Goal: Entertainment & Leisure: Consume media (video, audio)

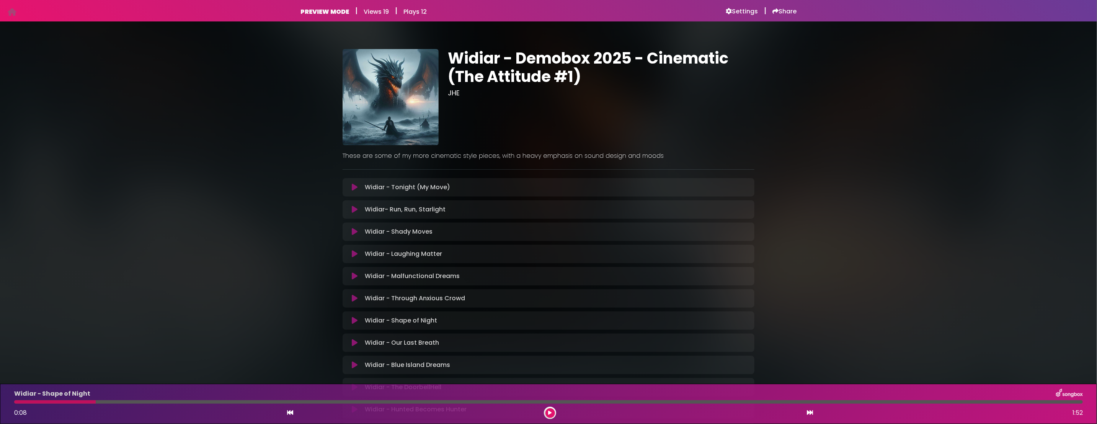
click at [546, 411] on button at bounding box center [550, 413] width 10 height 10
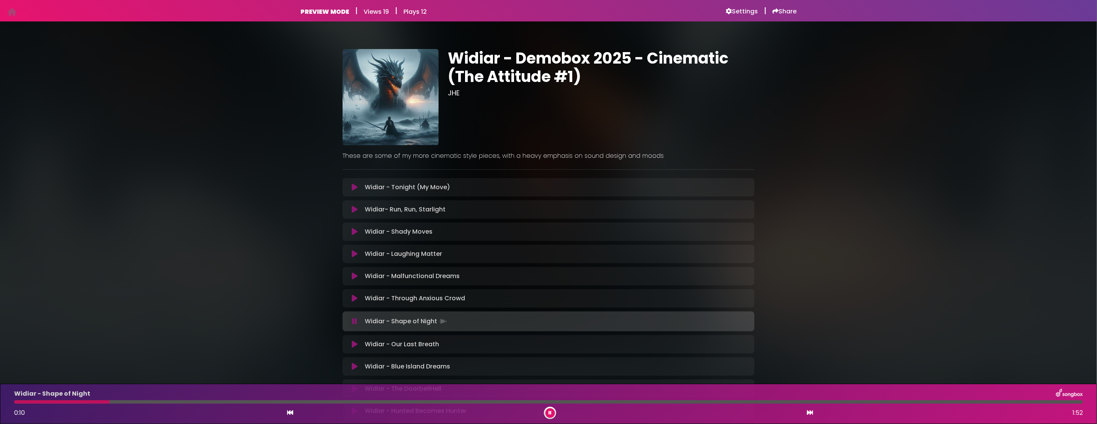
click at [354, 344] on icon at bounding box center [355, 344] width 6 height 8
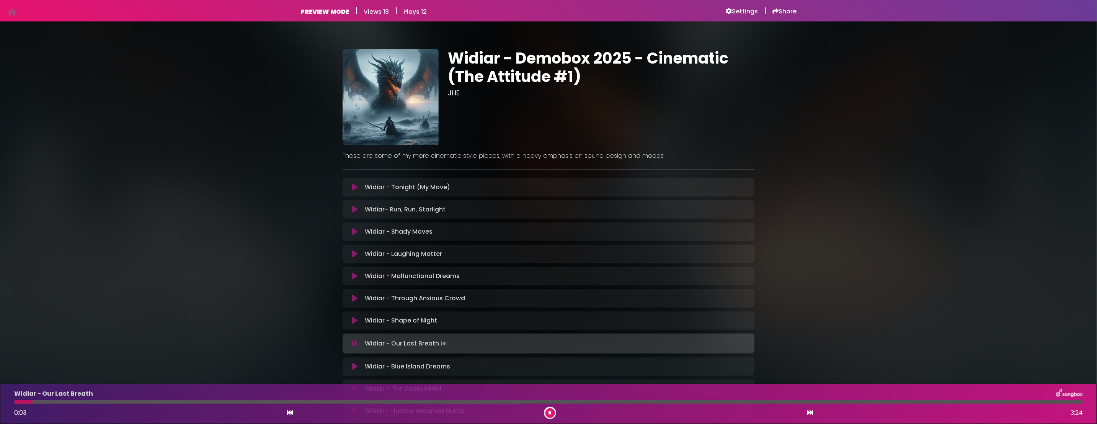
scroll to position [77, 0]
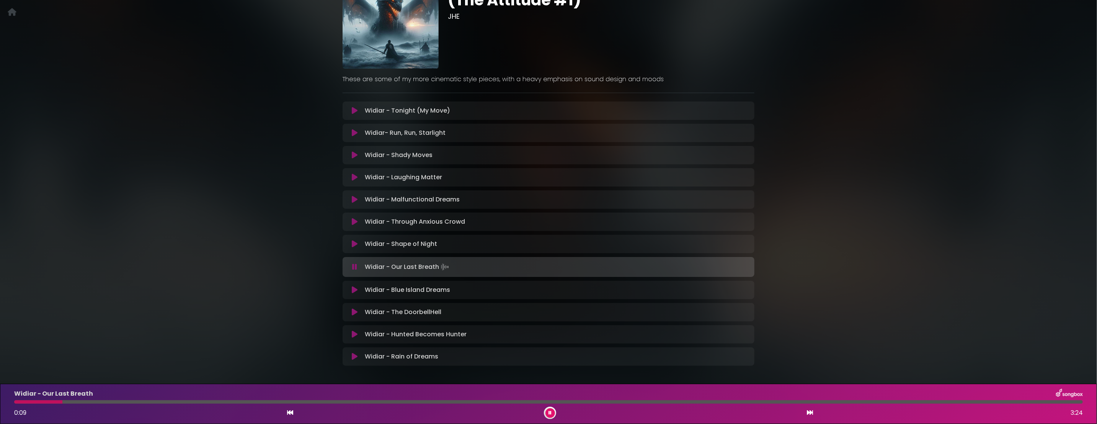
click at [352, 288] on icon at bounding box center [355, 290] width 6 height 8
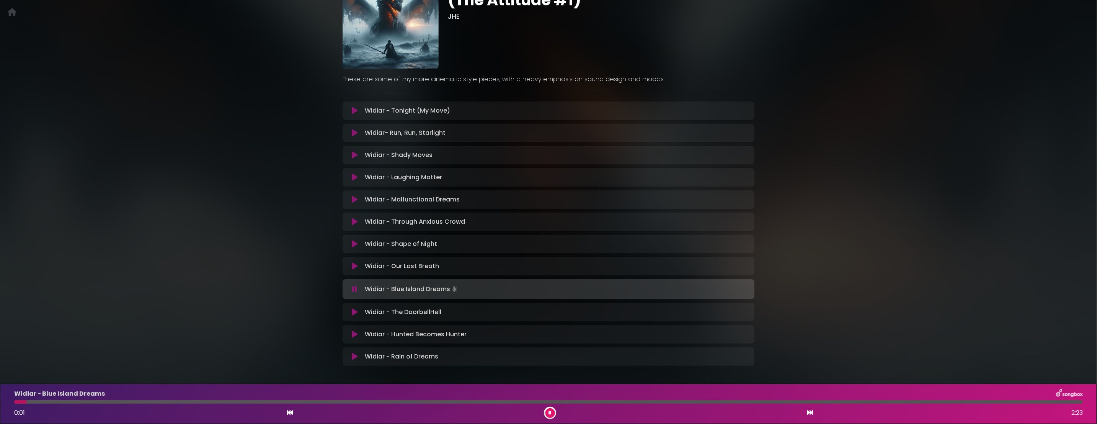
click at [358, 310] on button at bounding box center [354, 312] width 15 height 8
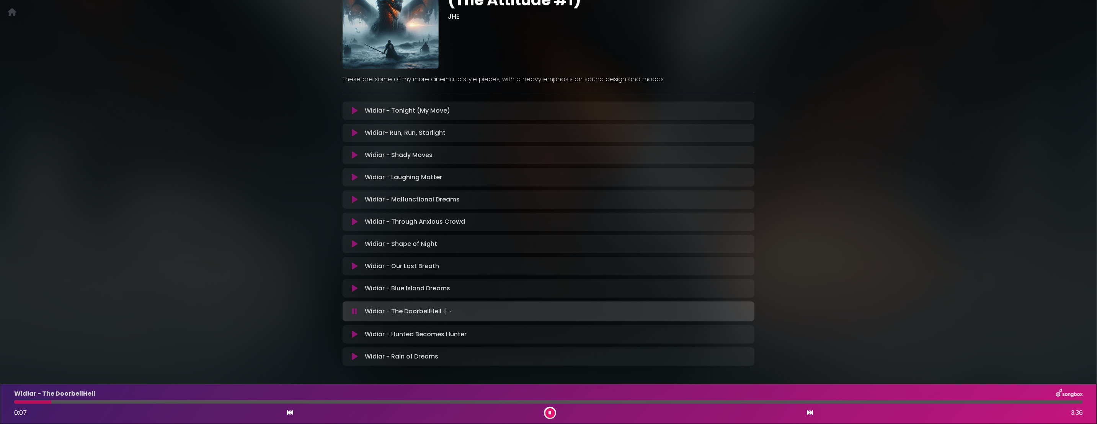
click at [254, 100] on div "Widiar - Demobox 2025 - Cinematic (The Attitude #1) JHE" at bounding box center [548, 166] width 1097 height 424
click at [220, 194] on div "Widiar - Demobox 2025 - Cinematic (The Attitude #1) JHE" at bounding box center [548, 166] width 1097 height 424
click at [350, 335] on button at bounding box center [354, 334] width 15 height 8
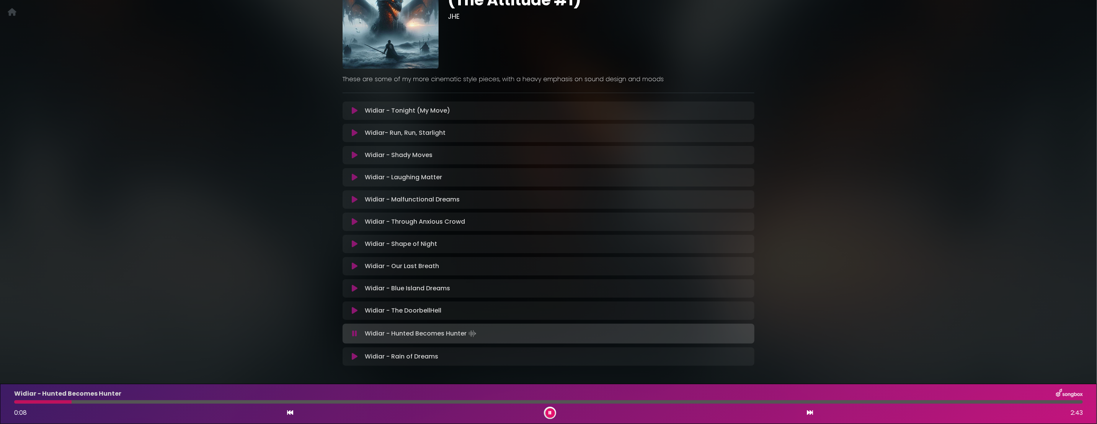
click at [17, 404] on div "Widiar - Hunted Becomes Hunter 0:08 2:43" at bounding box center [549, 403] width 1078 height 30
click at [16, 402] on div at bounding box center [548, 401] width 1068 height 3
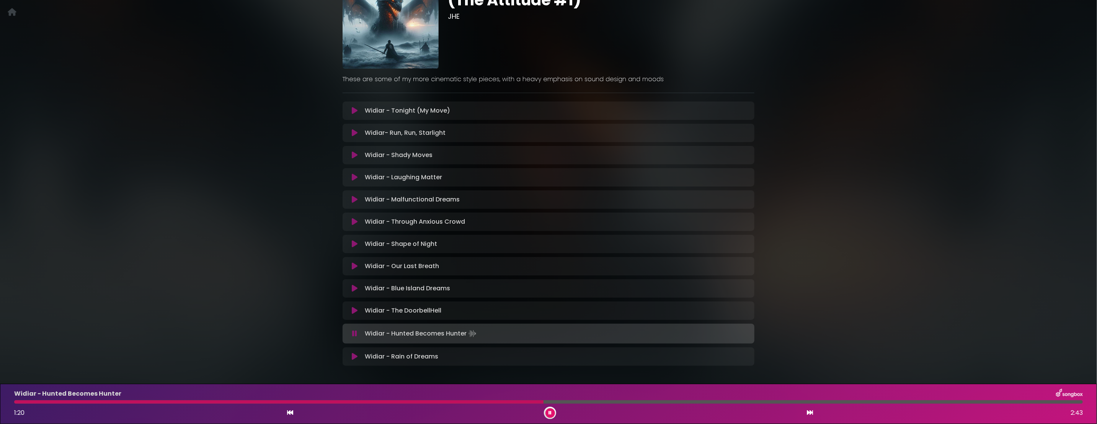
click at [352, 176] on icon at bounding box center [355, 177] width 6 height 8
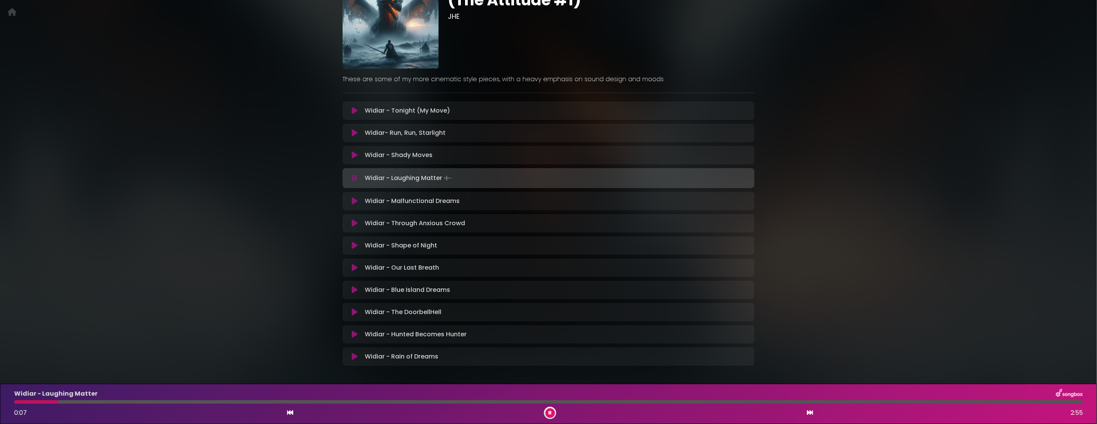
click at [550, 408] on button at bounding box center [550, 413] width 10 height 10
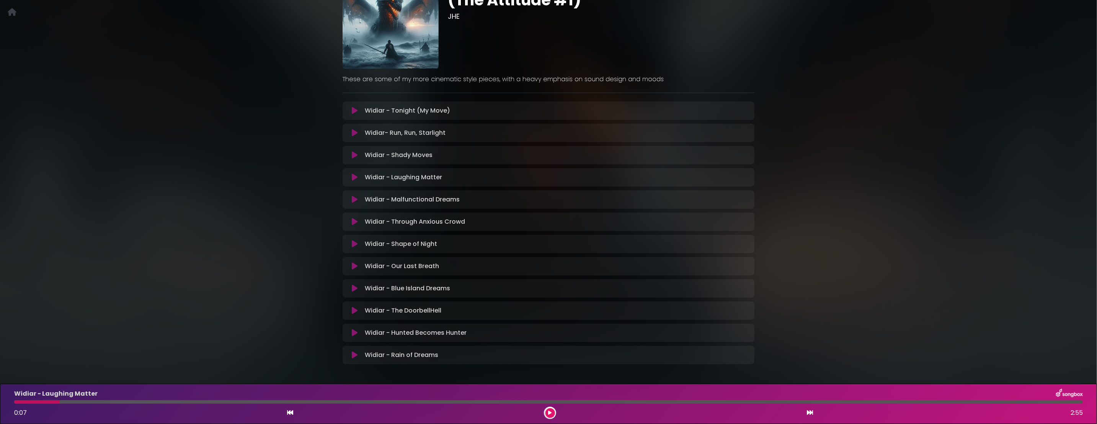
click at [352, 219] on icon at bounding box center [355, 222] width 6 height 8
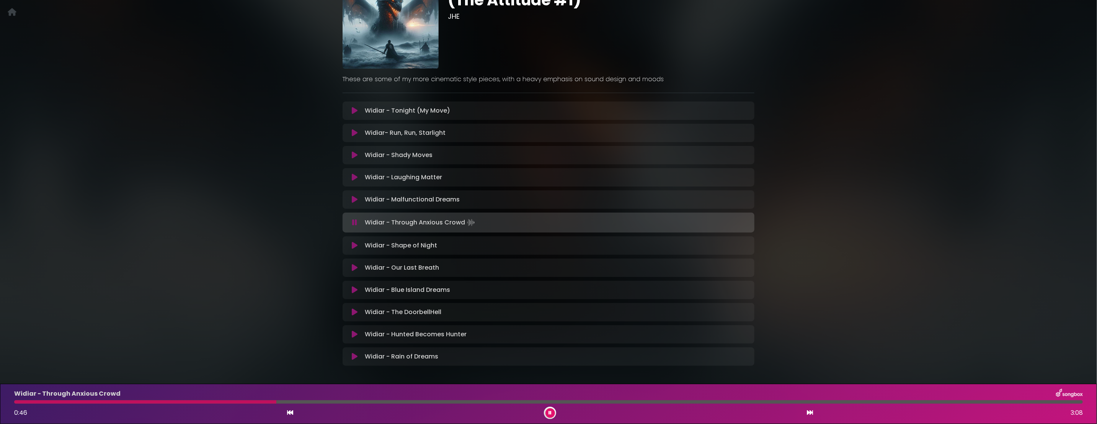
click at [549, 414] on icon at bounding box center [549, 412] width 3 height 5
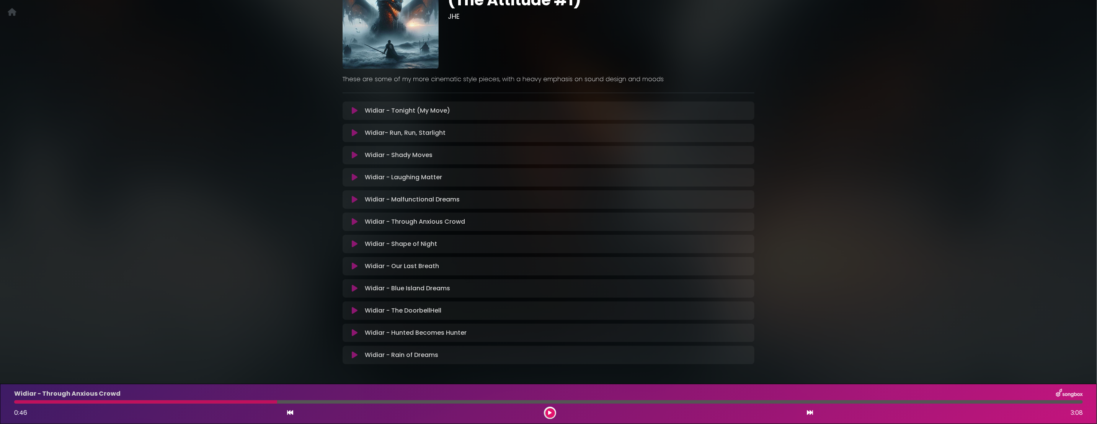
click at [356, 265] on icon at bounding box center [355, 266] width 6 height 8
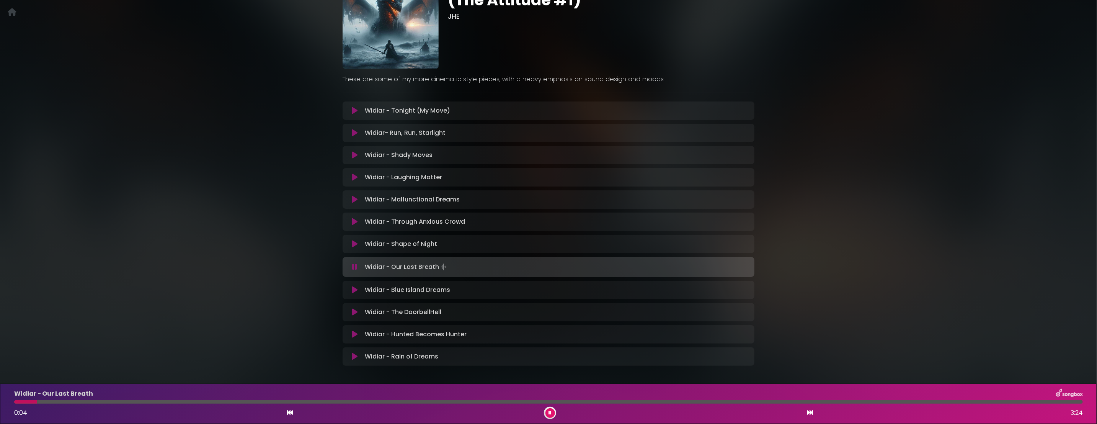
click at [359, 110] on button at bounding box center [354, 111] width 15 height 8
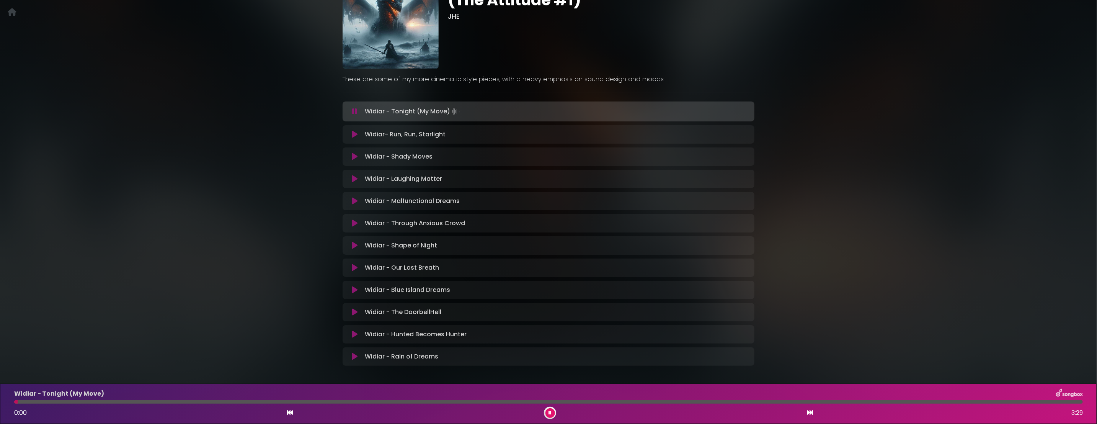
drag, startPoint x: 356, startPoint y: 132, endPoint x: 359, endPoint y: 160, distance: 27.6
click at [357, 132] on icon at bounding box center [355, 134] width 6 height 8
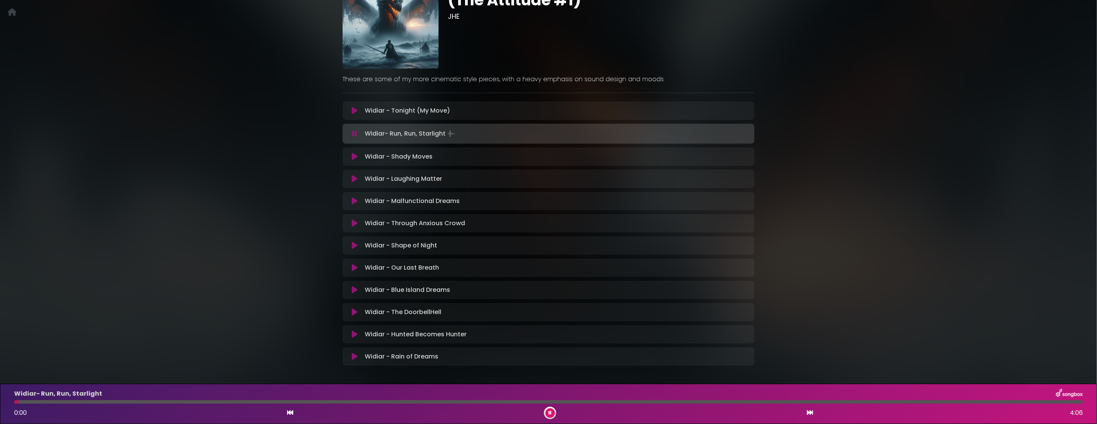
click at [355, 156] on icon at bounding box center [355, 157] width 6 height 8
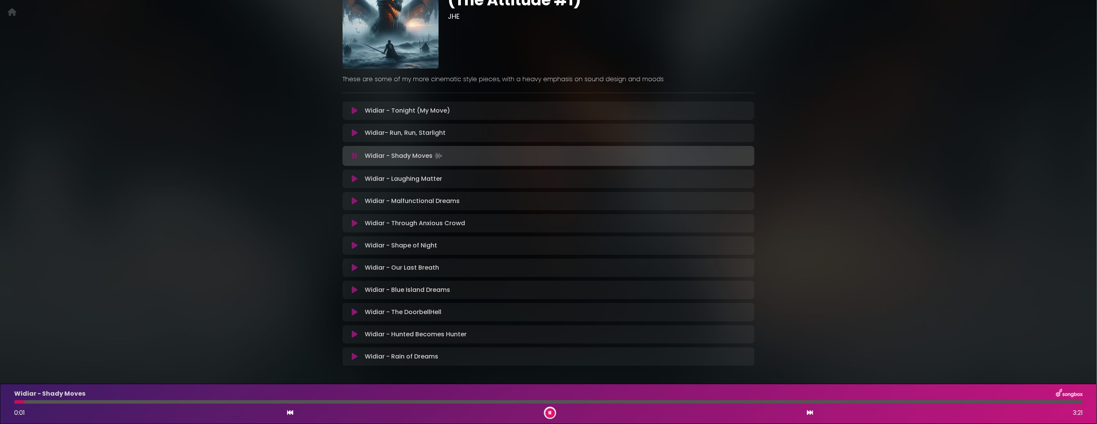
drag, startPoint x: 137, startPoint y: 402, endPoint x: 231, endPoint y: 300, distance: 138.4
click at [138, 402] on div at bounding box center [548, 401] width 1068 height 3
click at [354, 178] on icon at bounding box center [355, 179] width 6 height 8
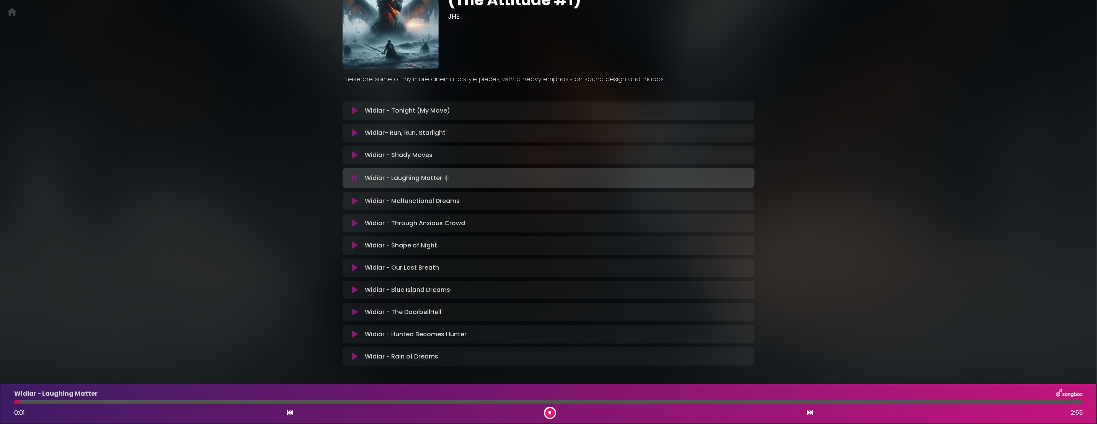
click at [353, 201] on icon at bounding box center [355, 201] width 6 height 8
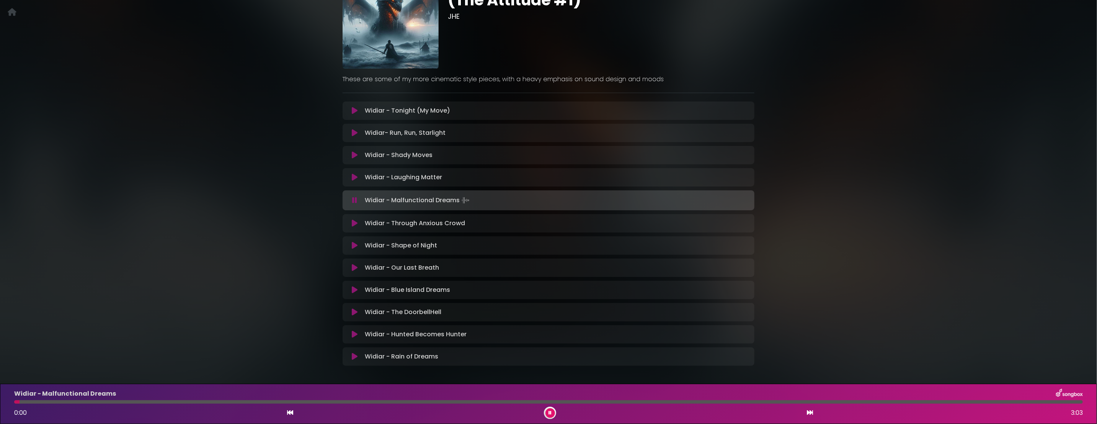
click at [356, 249] on div "Widiar - Shape of Night Loading Track..." at bounding box center [548, 245] width 412 height 18
click at [354, 243] on icon at bounding box center [355, 245] width 6 height 8
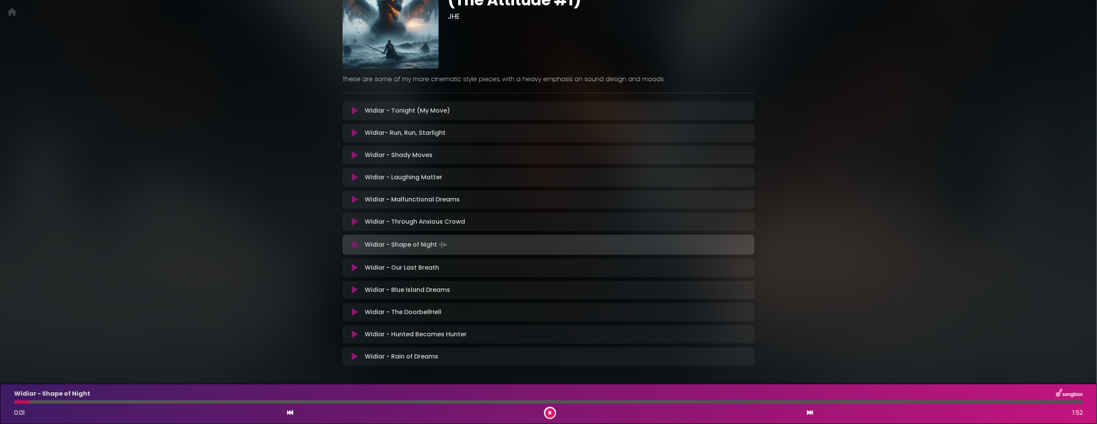
click at [354, 267] on icon at bounding box center [355, 268] width 6 height 8
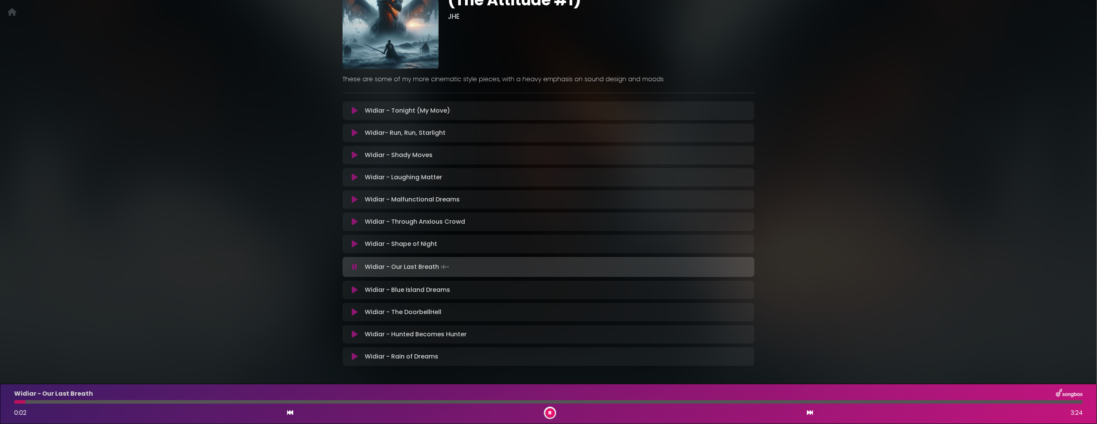
click at [357, 334] on button at bounding box center [354, 334] width 15 height 8
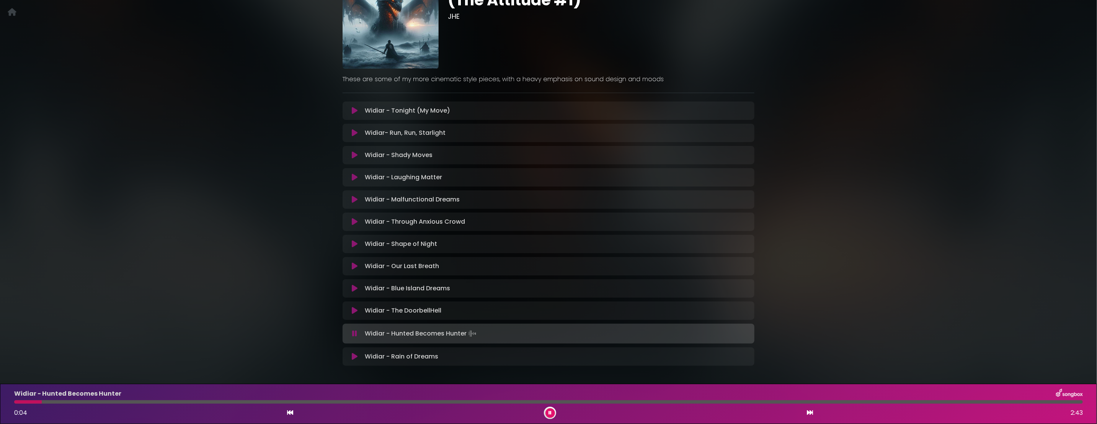
drag, startPoint x: 353, startPoint y: 333, endPoint x: 369, endPoint y: 295, distance: 41.7
click at [353, 333] on icon at bounding box center [354, 333] width 5 height 8
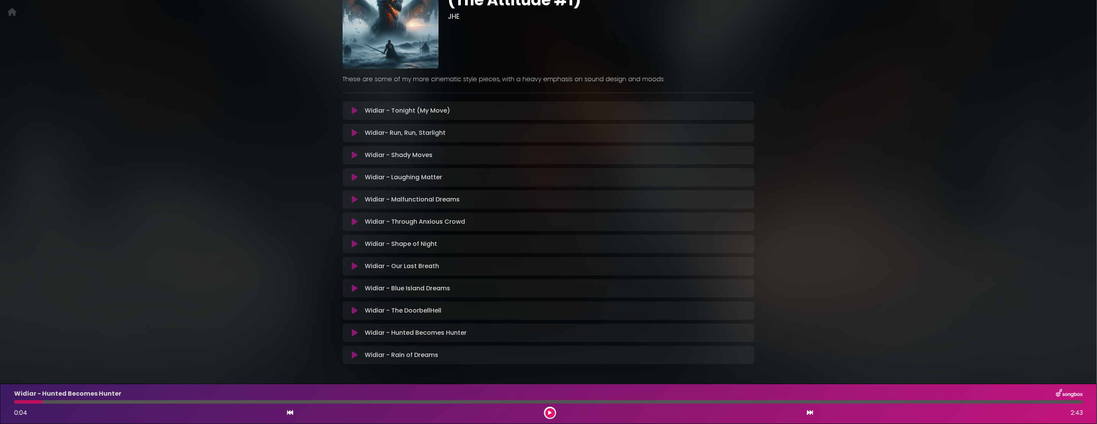
click at [351, 334] on button at bounding box center [354, 333] width 15 height 8
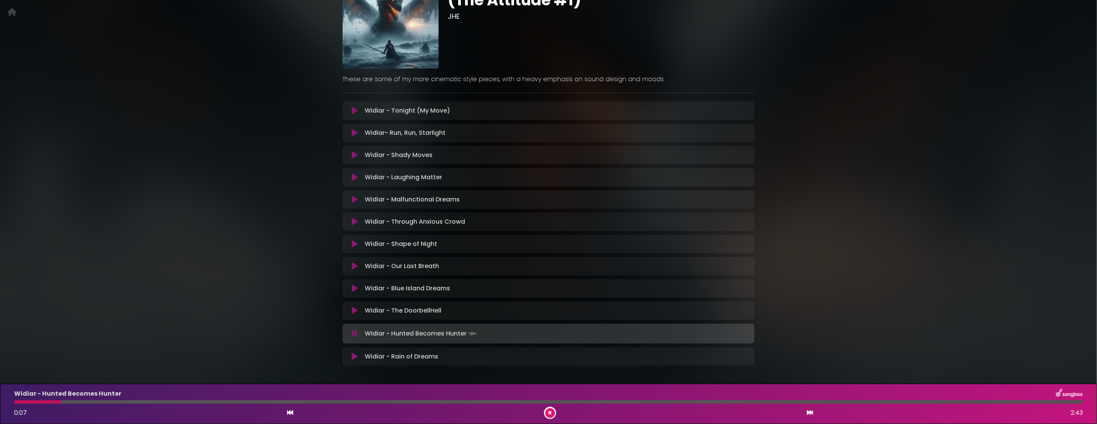
click at [313, 402] on div at bounding box center [548, 401] width 1068 height 3
click at [551, 412] on button at bounding box center [550, 413] width 10 height 10
